Goal: Task Accomplishment & Management: Complete application form

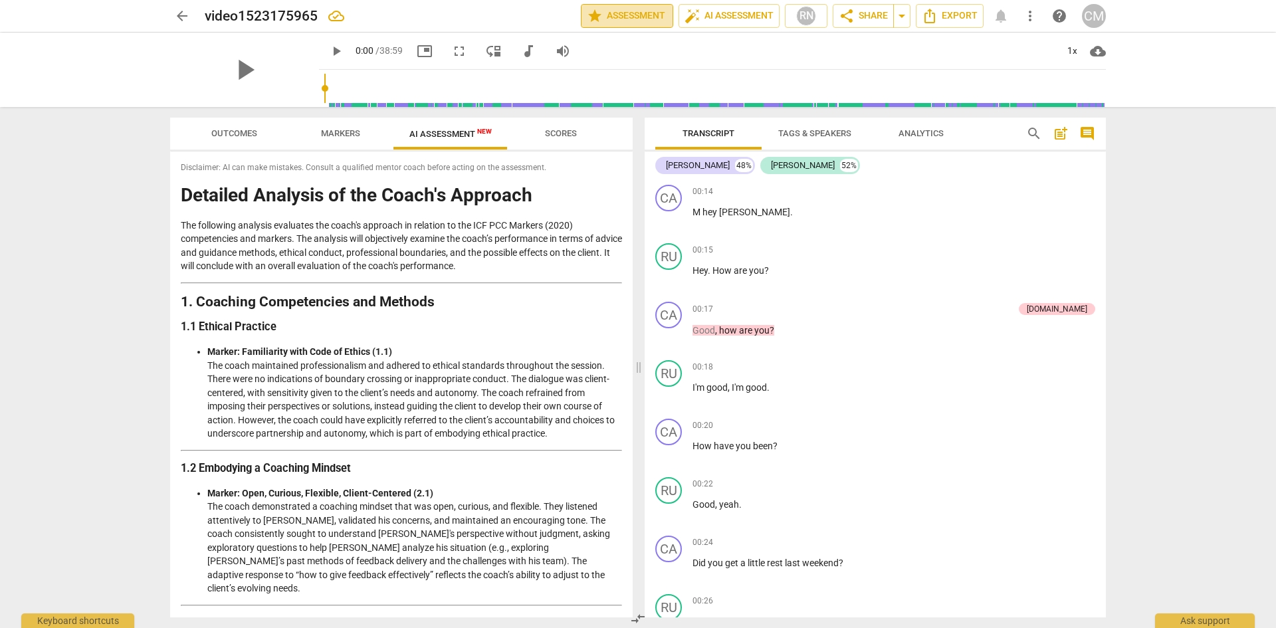
click at [634, 18] on span "star Assessment" at bounding box center [627, 16] width 80 height 16
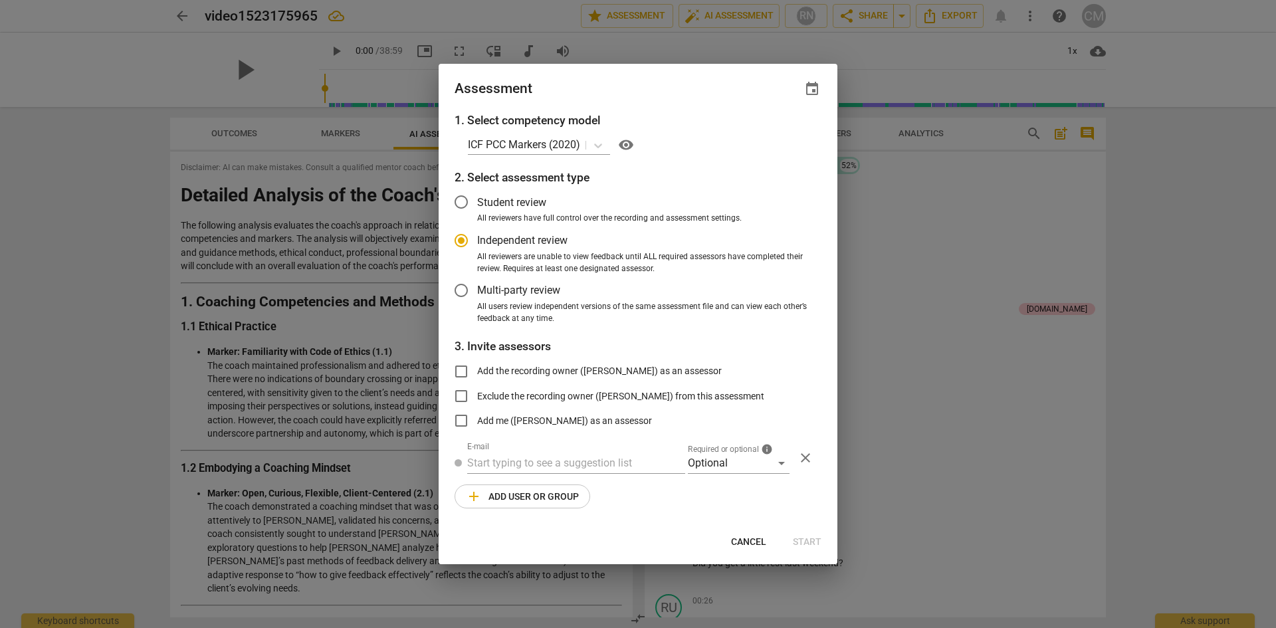
radio input "false"
click at [461, 397] on input "Exclude the recording owner ([PERSON_NAME]) from this assessment" at bounding box center [461, 396] width 32 height 32
checkbox input "true"
radio input "false"
click at [525, 465] on input "text" at bounding box center [576, 463] width 218 height 21
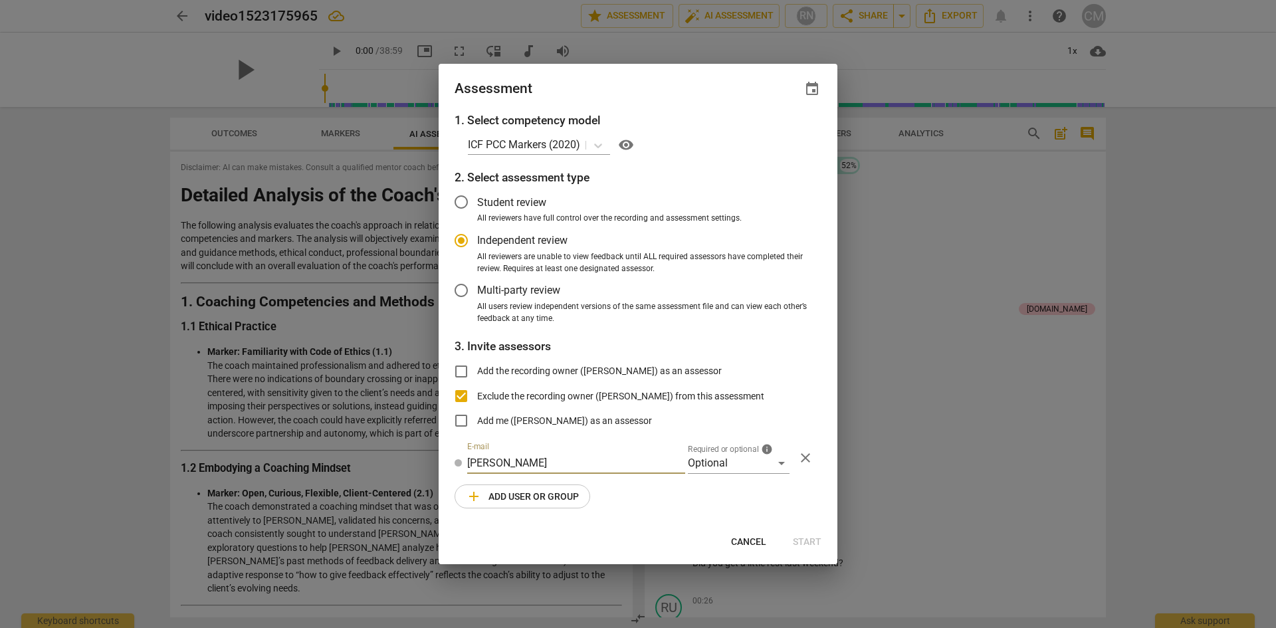
type input "[PERSON_NAME]"
radio input "false"
click at [497, 461] on input "[PERSON_NAME]" at bounding box center [576, 463] width 218 height 21
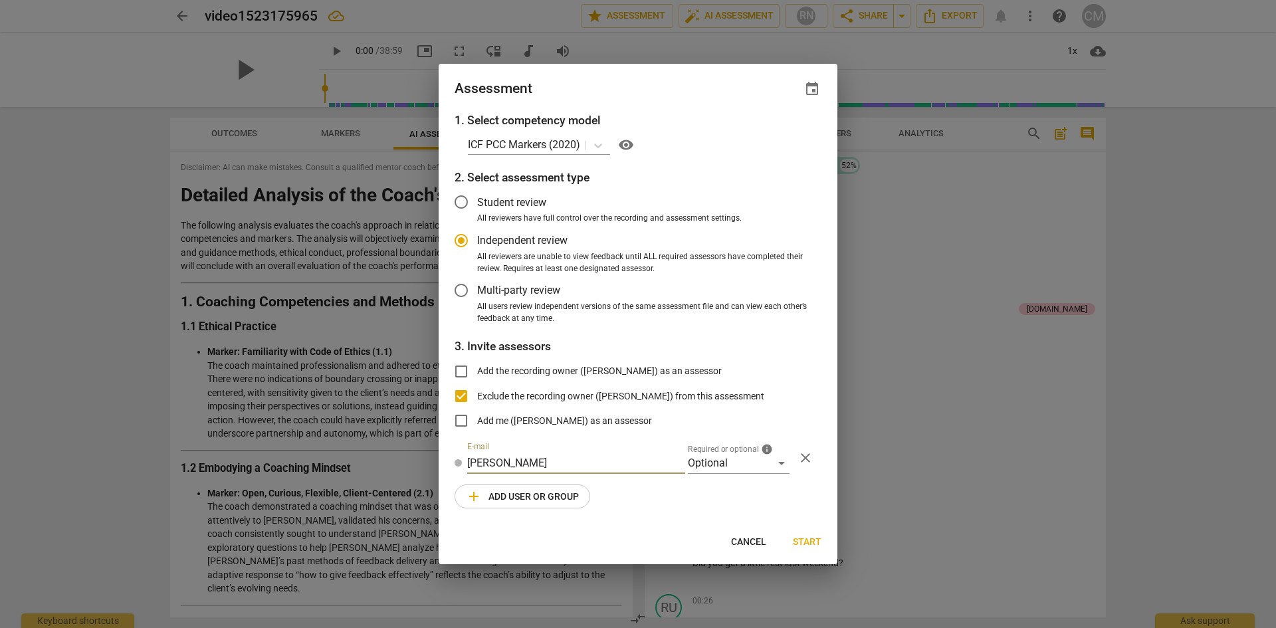
paste input "[EMAIL_ADDRESS][DOMAIN_NAME]"
type input "[PERSON_NAME][EMAIL_ADDRESS][DOMAIN_NAME]"
click at [726, 462] on div "Optional" at bounding box center [739, 463] width 102 height 21
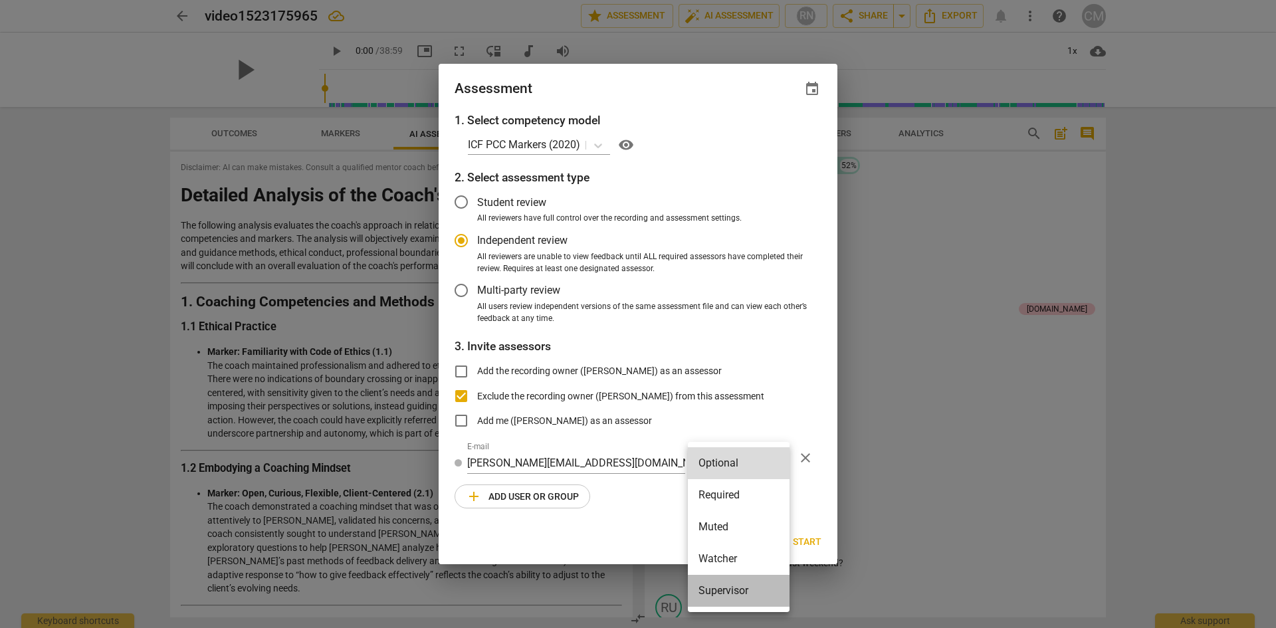
click at [723, 597] on li "Supervisor" at bounding box center [739, 591] width 102 height 32
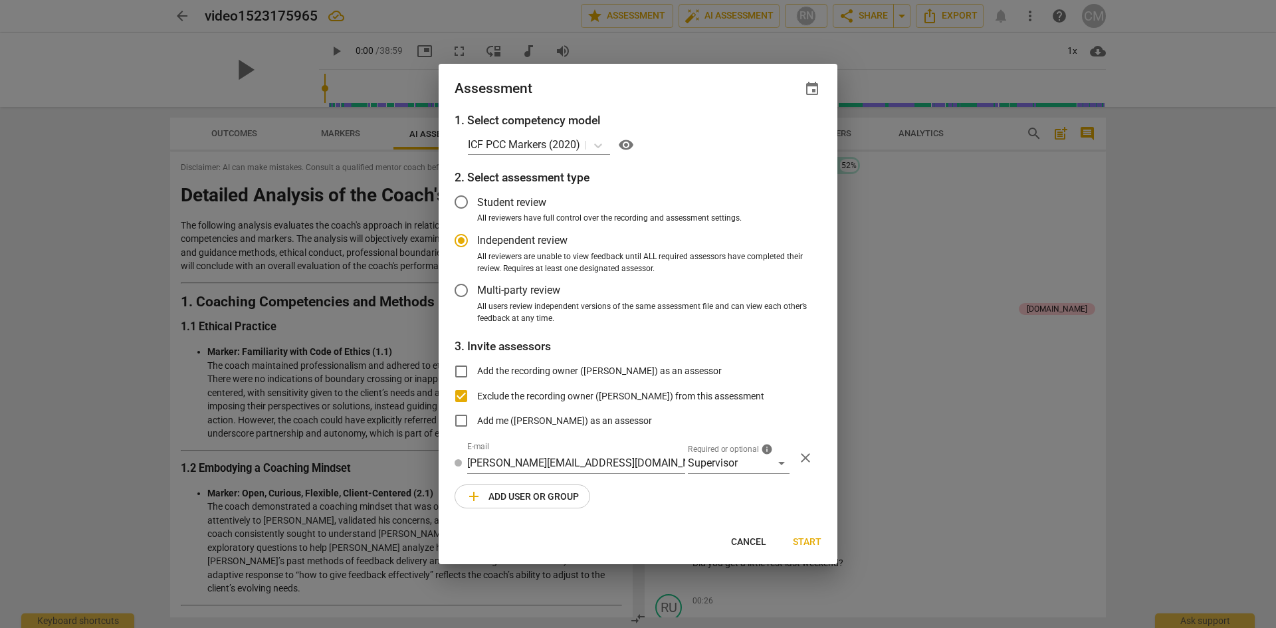
click at [634, 497] on div "1. Select competency model ICF PCC Markers (2020) visibility 2. Select assessme…" at bounding box center [638, 319] width 399 height 414
click at [814, 539] on span "Start" at bounding box center [807, 542] width 29 height 13
radio input "false"
type input "[PERSON_NAME] <[PERSON_NAME][EMAIL_ADDRESS][PERSON_NAME][DOMAIN_NAME]>"
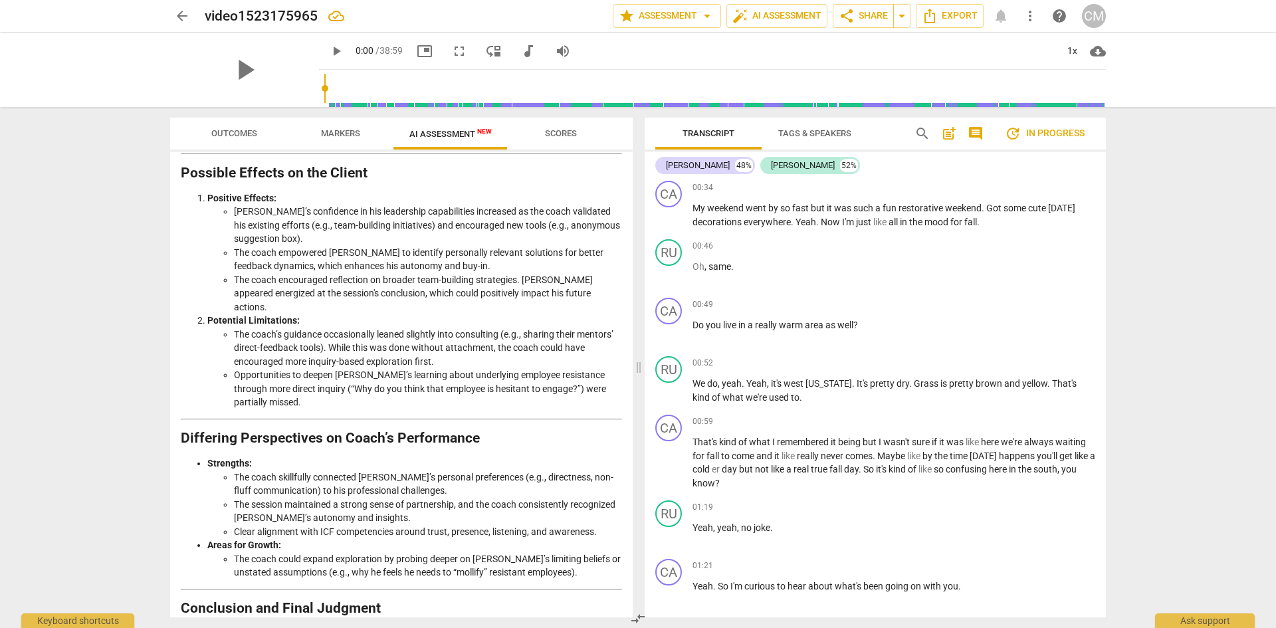
scroll to position [1846, 0]
